Goal: Ask a question

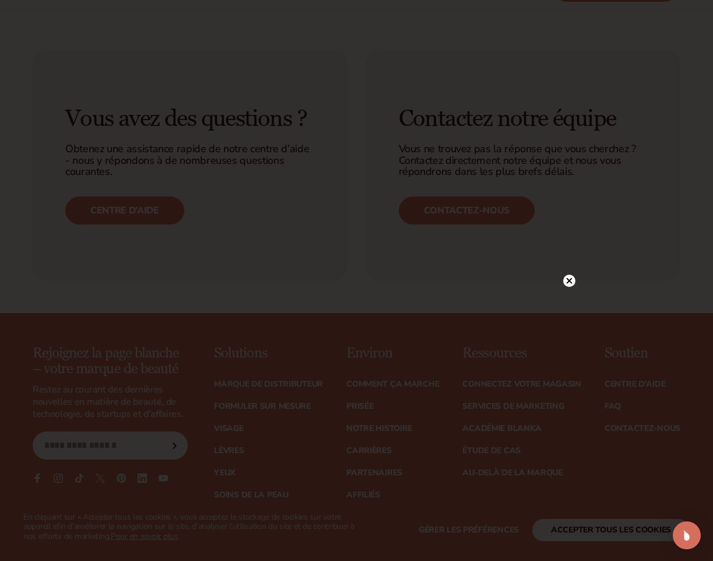
scroll to position [4147, 0]
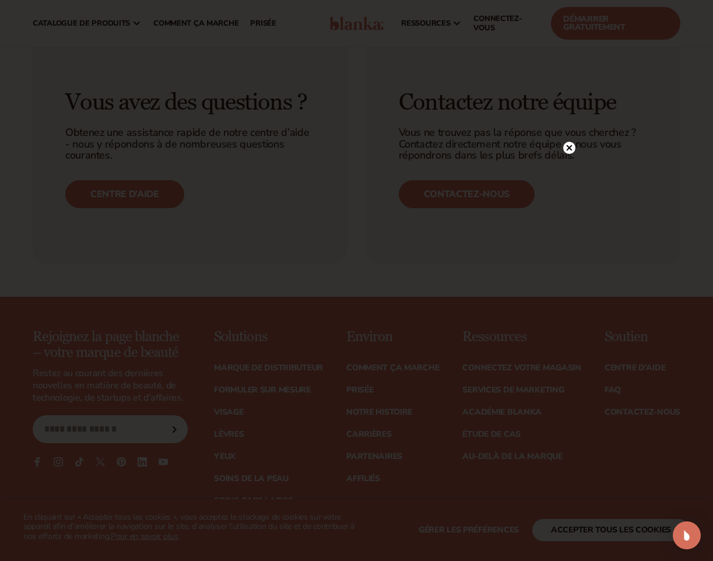
click at [573, 142] on icon at bounding box center [569, 148] width 12 height 12
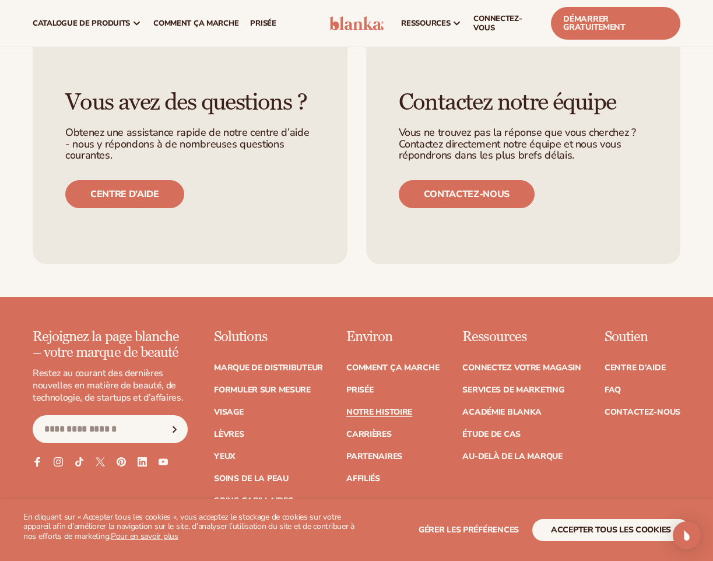
click at [396, 408] on link "Notre histoire" at bounding box center [379, 412] width 66 height 8
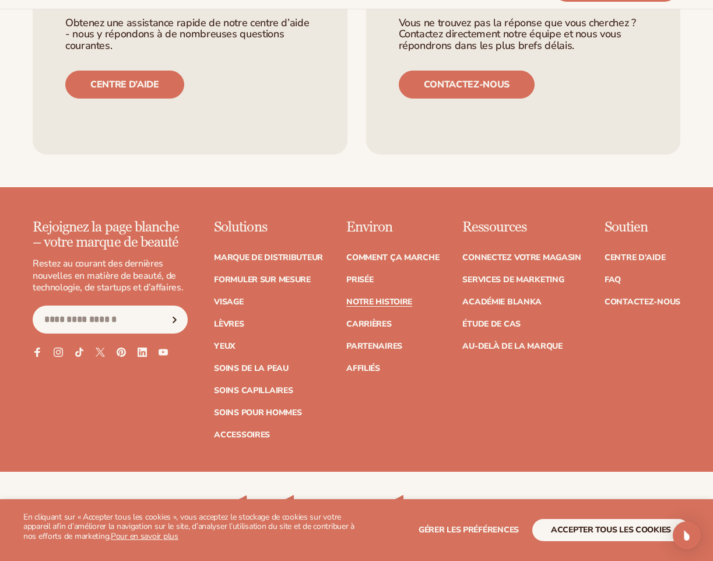
scroll to position [3382, 0]
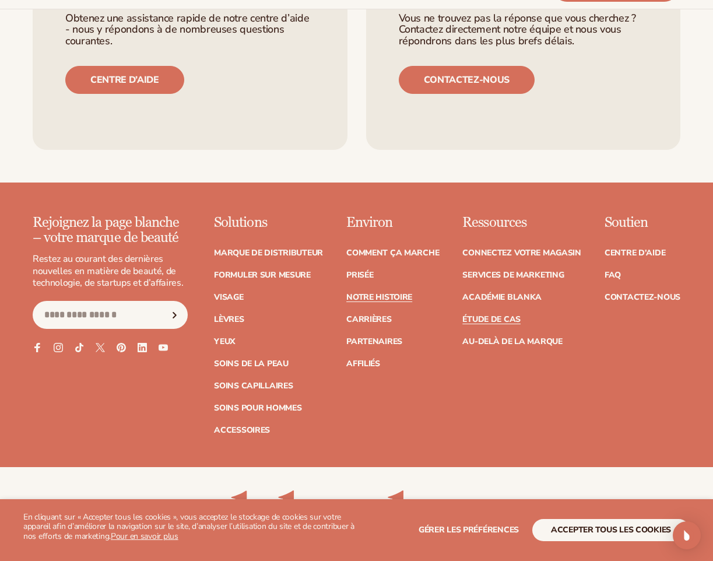
click at [497, 319] on link "Étude de cas" at bounding box center [491, 319] width 58 height 8
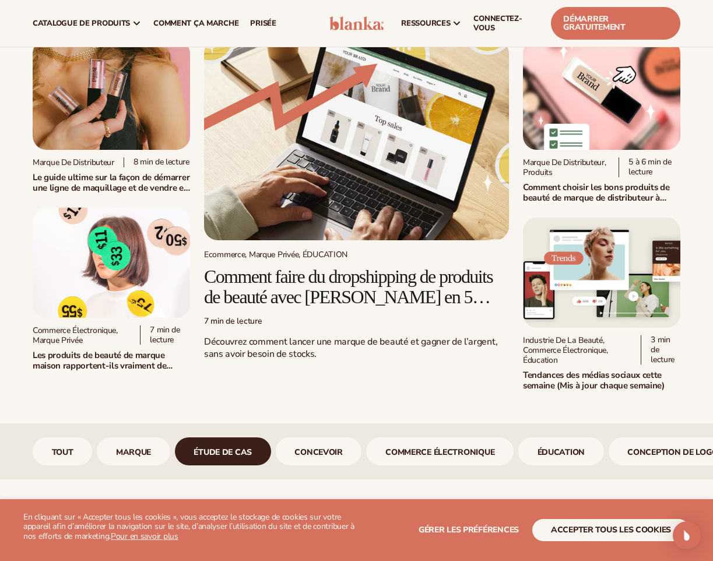
scroll to position [36, 0]
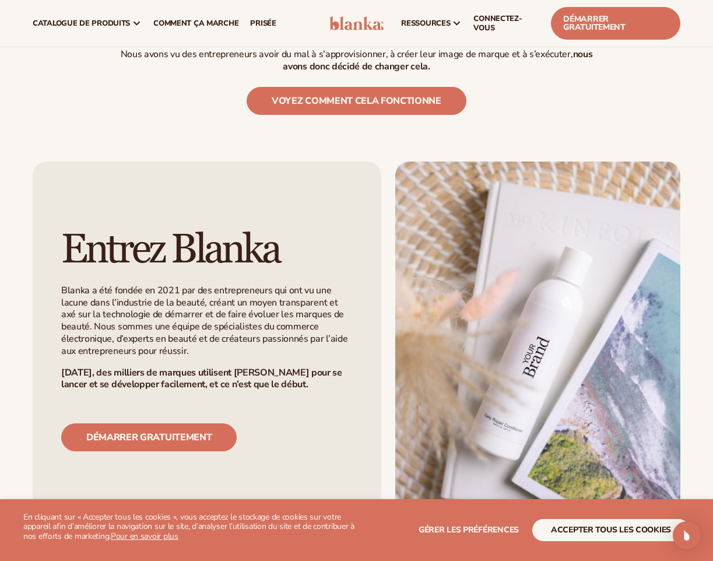
scroll to position [375, 0]
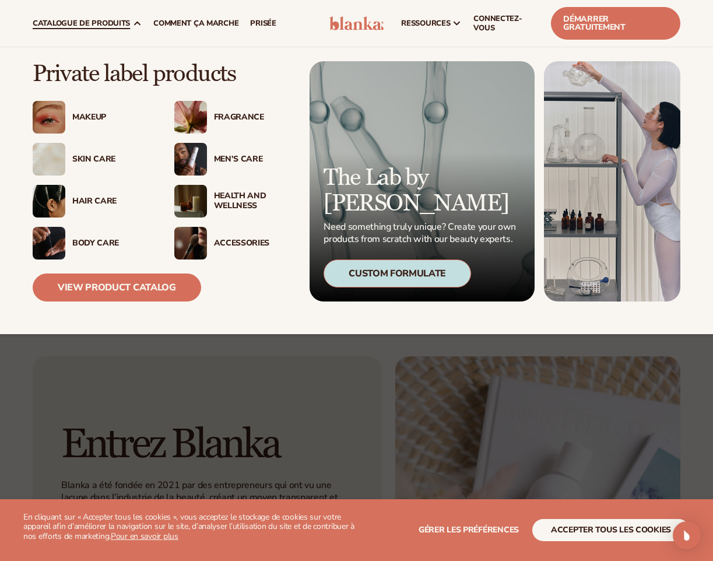
click at [84, 22] on span "Catalogue de produits" at bounding box center [81, 23] width 97 height 9
click at [201, 172] on img at bounding box center [190, 159] width 33 height 33
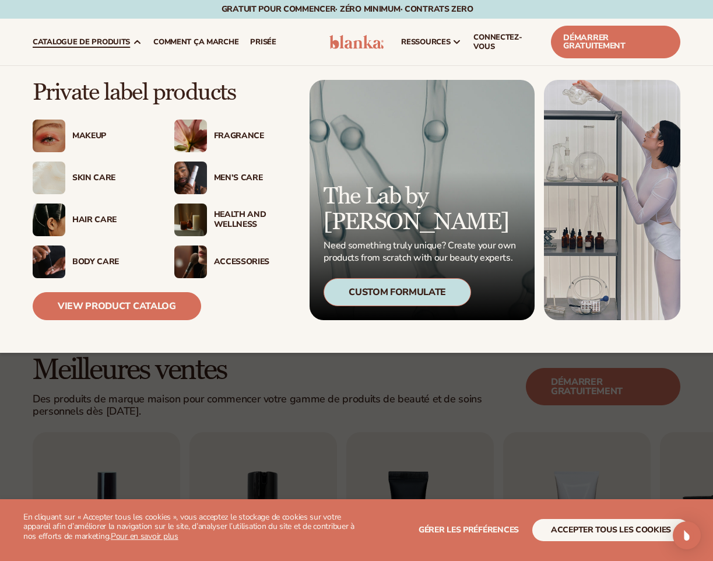
click at [191, 178] on img at bounding box center [190, 178] width 33 height 33
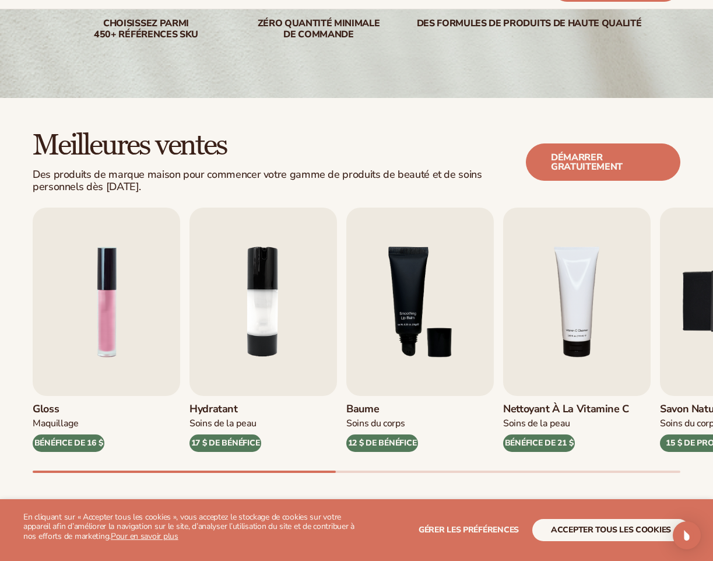
scroll to position [233, 0]
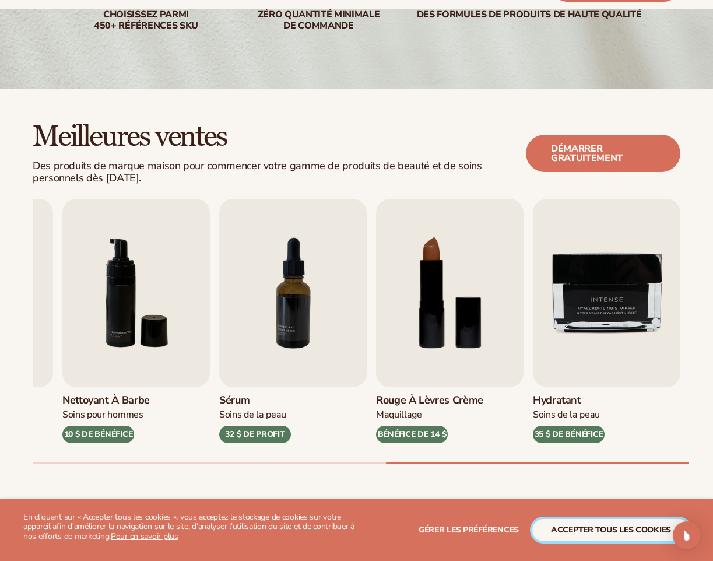
click at [604, 533] on button "Accepter tous les cookies" at bounding box center [610, 530] width 157 height 22
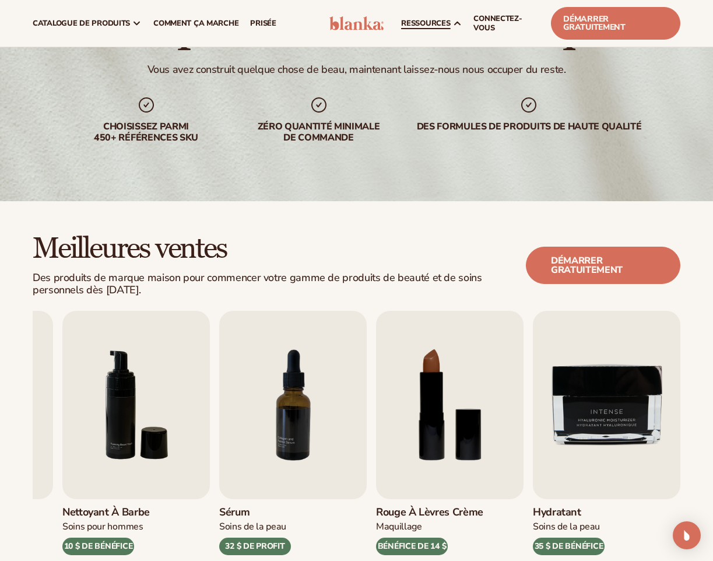
scroll to position [117, 0]
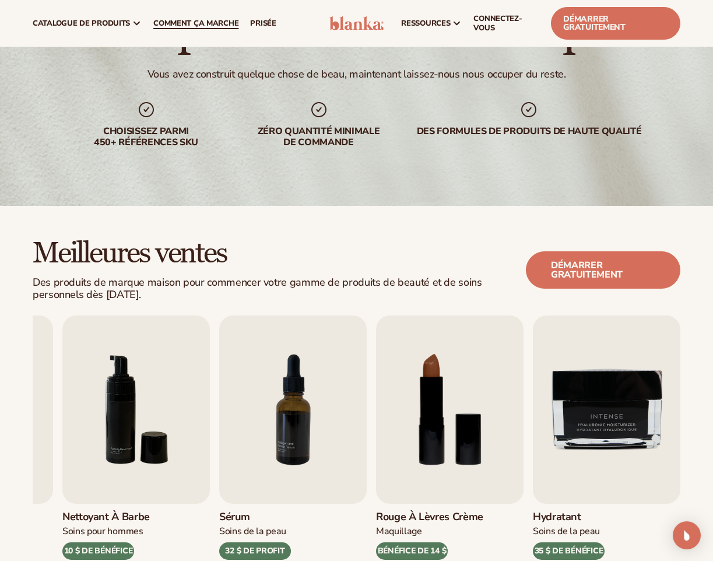
click at [198, 22] on span "Comment ça marche" at bounding box center [195, 23] width 85 height 9
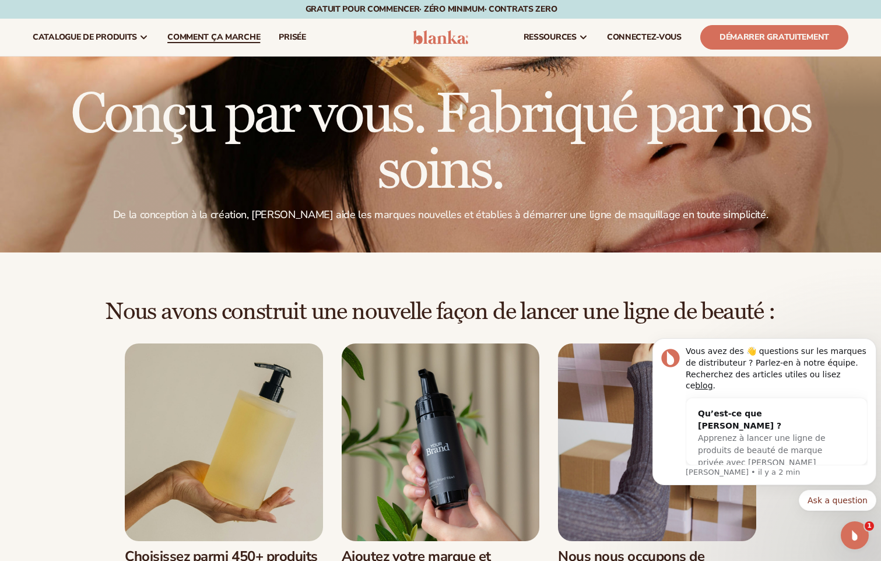
click at [238, 42] on span "Comment ça marche" at bounding box center [213, 37] width 93 height 9
click at [726, 434] on span "Apprenez à lancer une ligne de produits de beauté de marque privée avec [PERSON…" at bounding box center [762, 450] width 128 height 34
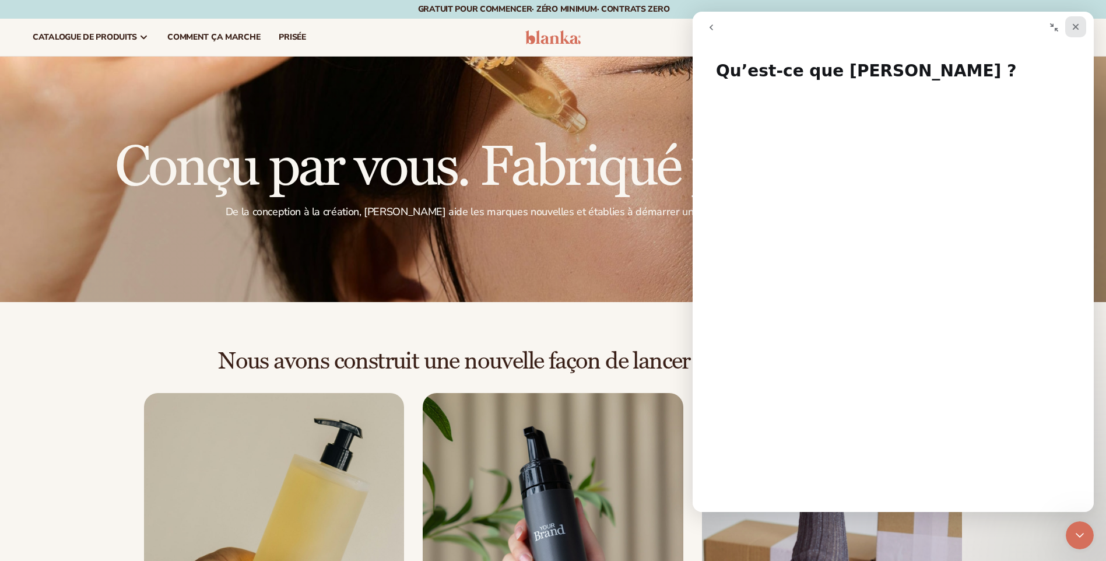
click at [880, 27] on icon "Fermer" at bounding box center [1075, 26] width 9 height 9
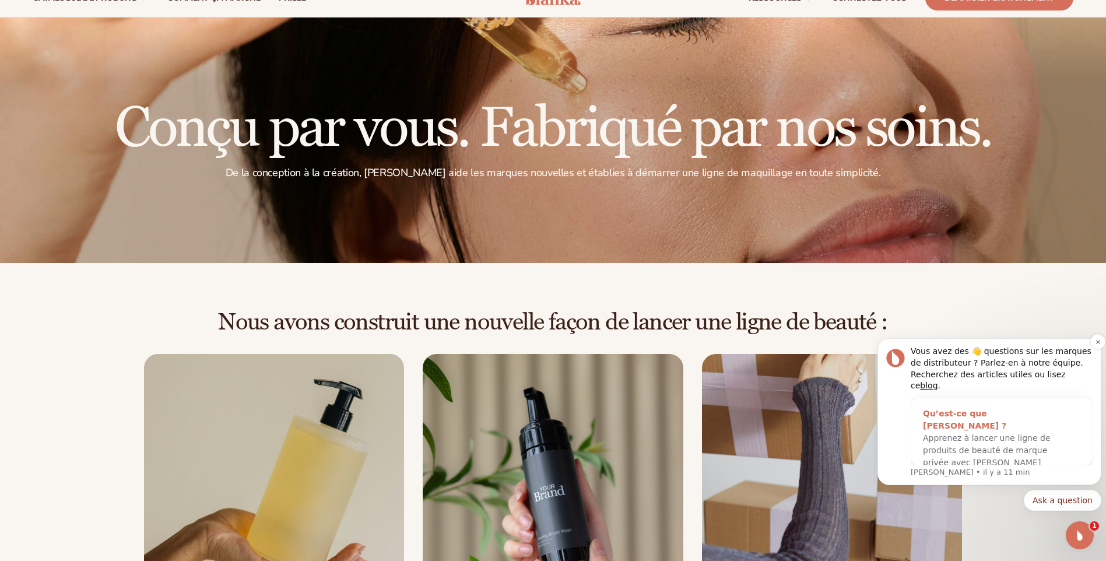
scroll to position [58, 0]
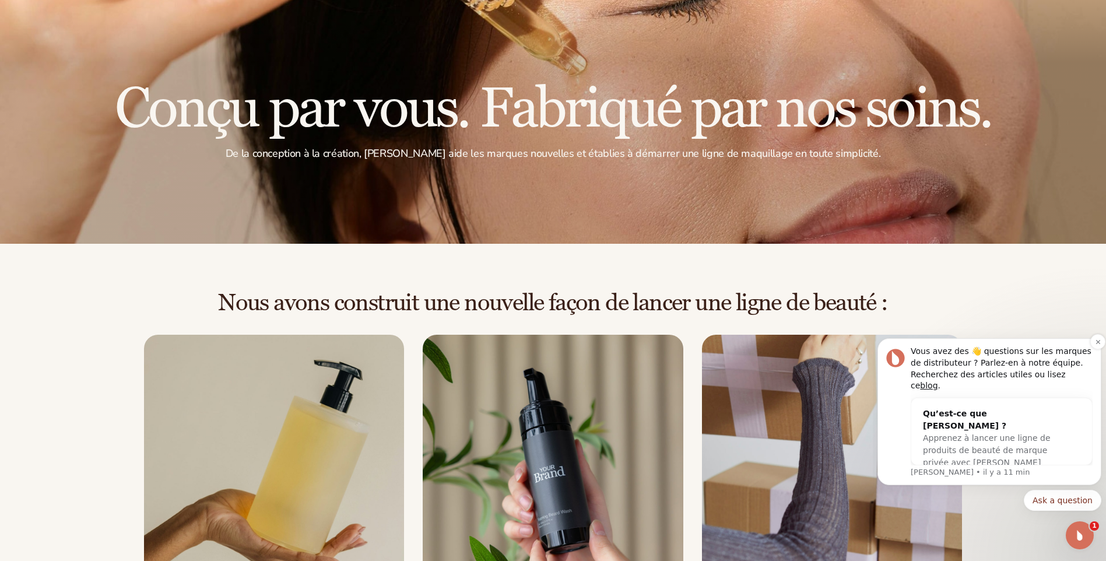
click at [880, 470] on p "Lee • il y a 11 min" at bounding box center [1002, 472] width 182 height 10
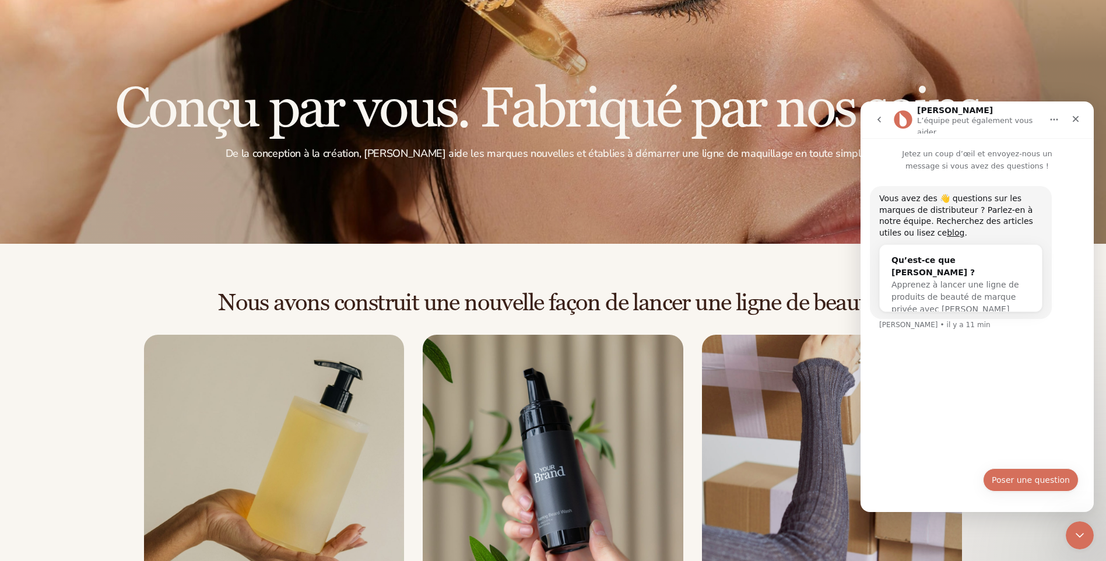
click at [880, 479] on button "Poser une question" at bounding box center [1031, 479] width 96 height 23
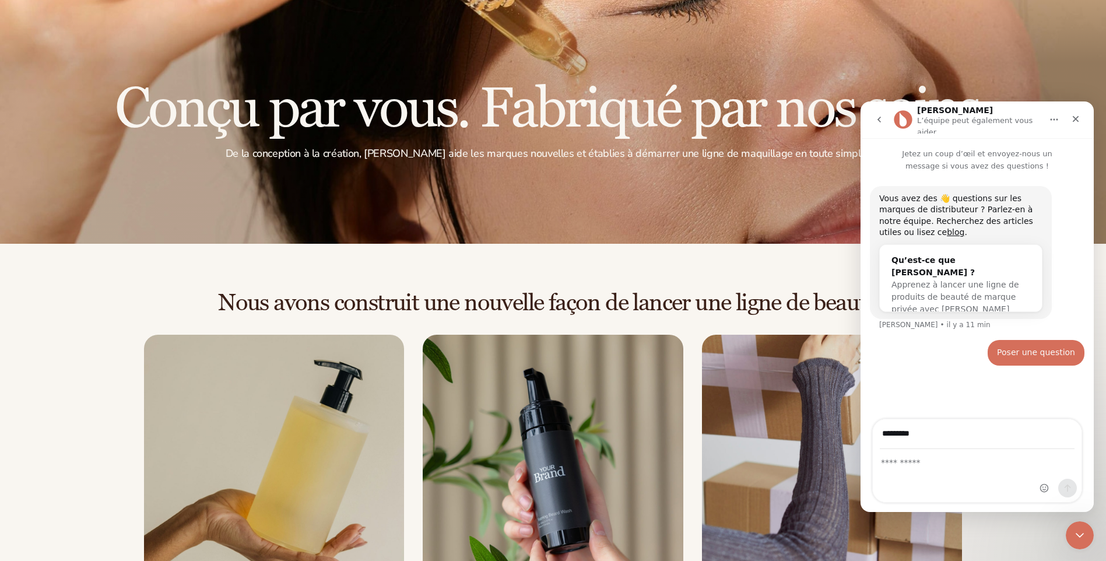
type input "**********"
click at [880, 466] on textarea "Message..." at bounding box center [977, 460] width 209 height 20
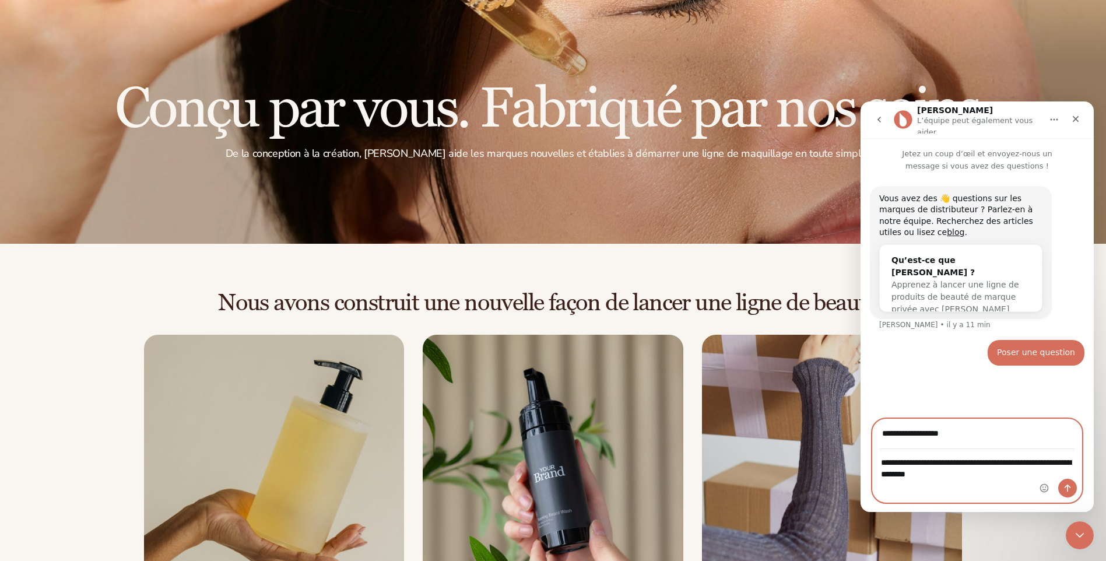
type textarea "**********"
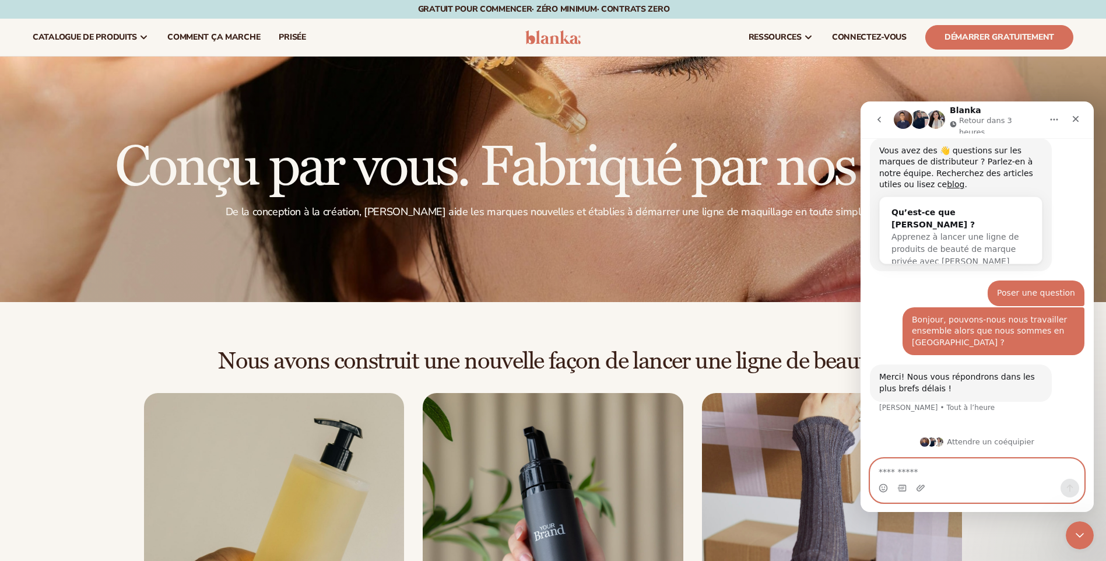
scroll to position [43, 0]
